Goal: Find specific page/section: Find specific page/section

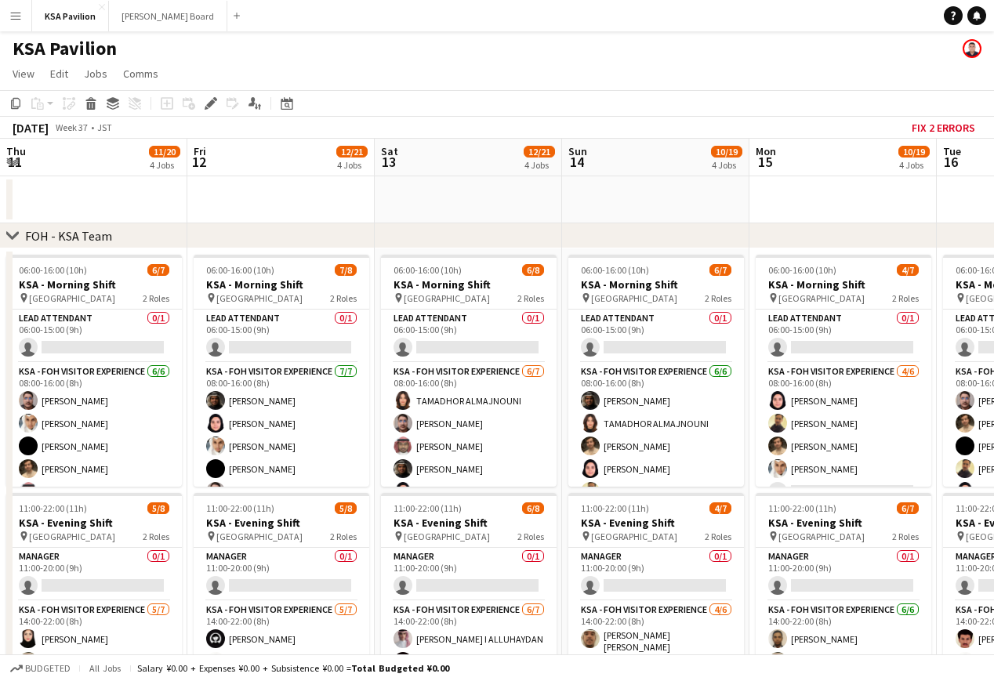
scroll to position [0, 413]
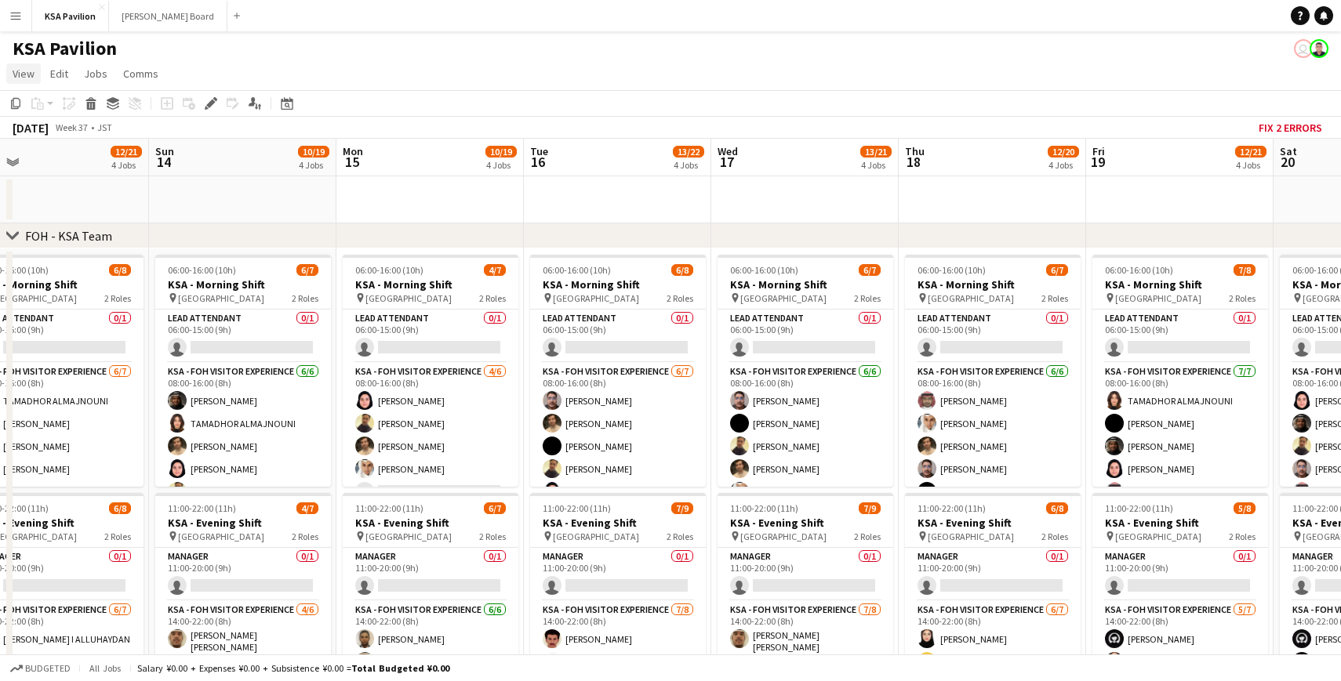
click at [30, 74] on span "View" at bounding box center [24, 74] width 22 height 14
